Goal: Go to known website: Go to known website

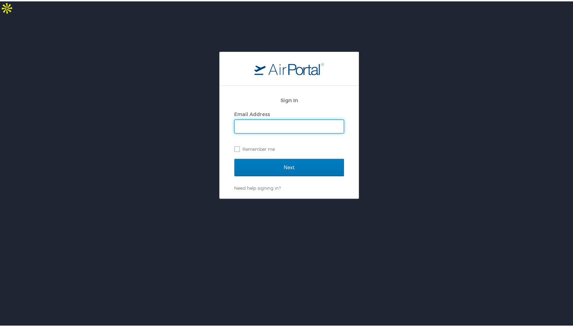
type input "jake.phillips@oneforefront.com"
click at [237, 143] on label "Remember me" at bounding box center [289, 148] width 110 height 10
click at [237, 145] on input "Remember me" at bounding box center [236, 147] width 5 height 5
checkbox input "true"
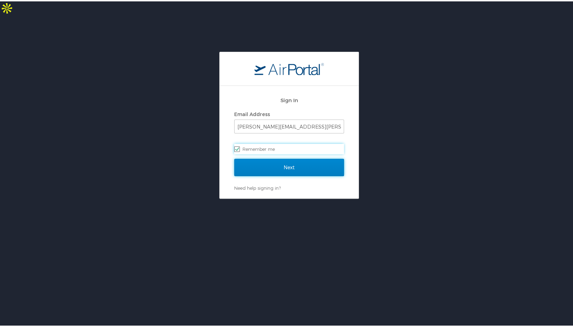
click at [264, 158] on input "Next" at bounding box center [289, 166] width 110 height 17
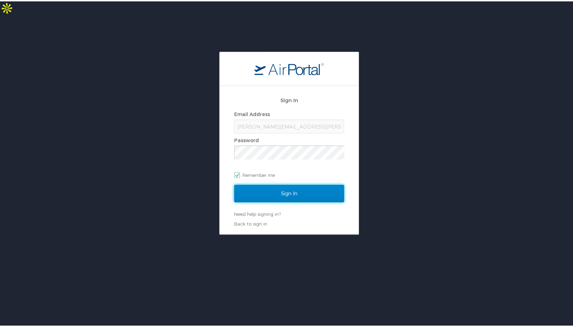
click at [294, 184] on input "Sign In" at bounding box center [289, 192] width 110 height 17
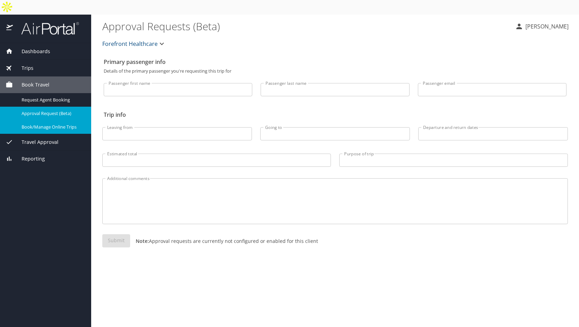
click at [50, 120] on link "Book/Manage Online Trips" at bounding box center [45, 127] width 91 height 14
